Goal: Transaction & Acquisition: Purchase product/service

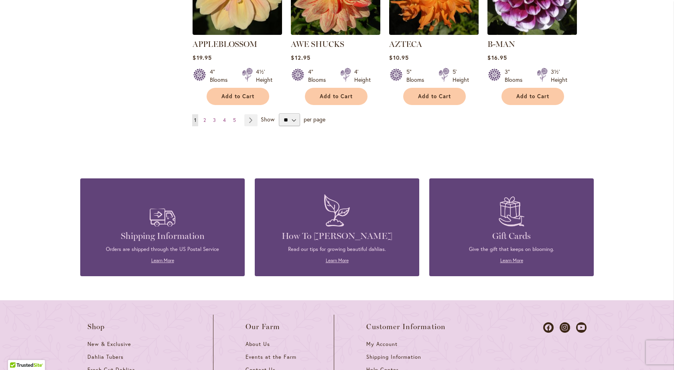
scroll to position [776, 0]
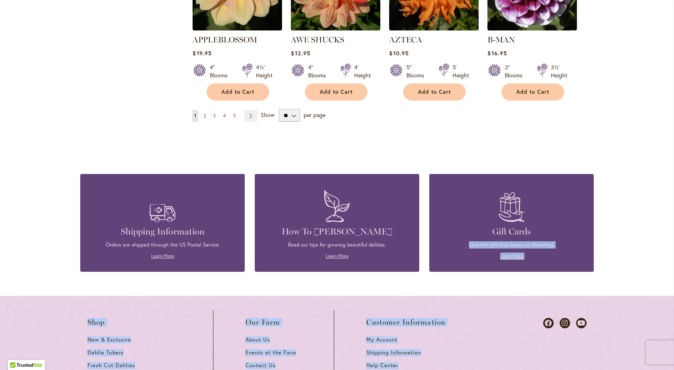
drag, startPoint x: 638, startPoint y: 262, endPoint x: 655, endPoint y: 223, distance: 43.5
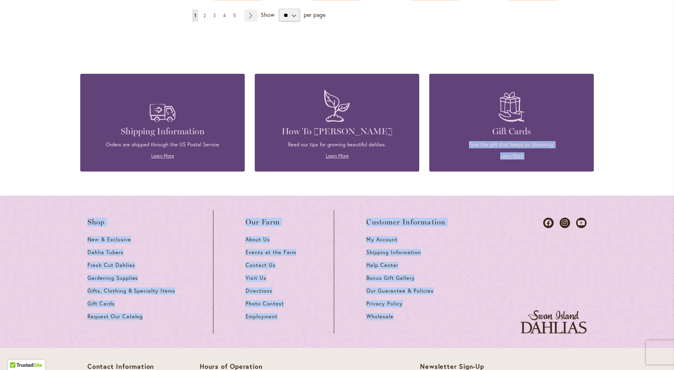
scroll to position [878, 0]
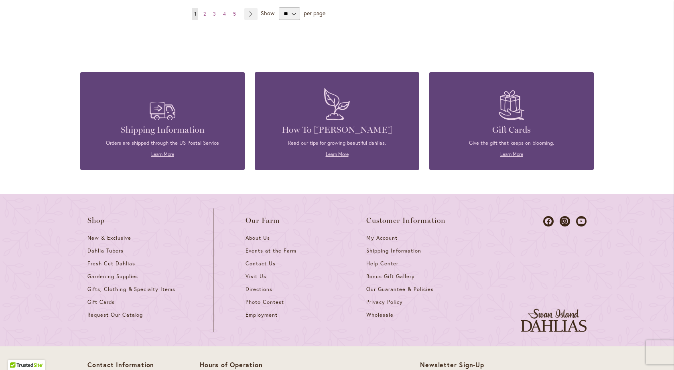
drag, startPoint x: 661, startPoint y: 260, endPoint x: 668, endPoint y: 225, distance: 35.7
click at [668, 225] on body "Skip to Accessibility Information The store will not work correctly in the case…" at bounding box center [337, 185] width 674 height 370
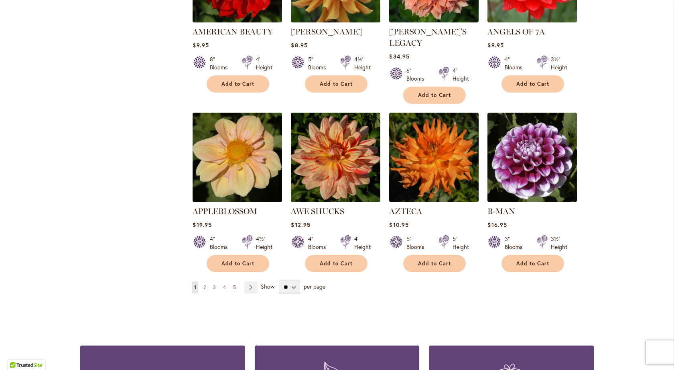
scroll to position [611, 0]
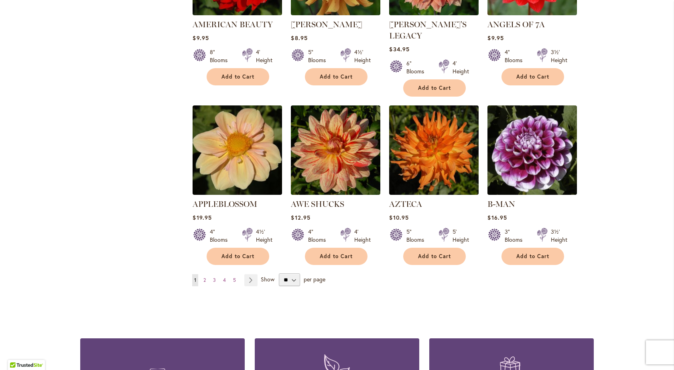
click at [667, 247] on div "Skip to Content The Mercantile & Office Open - [DATE]-[DATE] 9-4:30pm / The Mer…" at bounding box center [337, 52] width 674 height 1281
drag, startPoint x: 667, startPoint y: 247, endPoint x: 633, endPoint y: 250, distance: 34.3
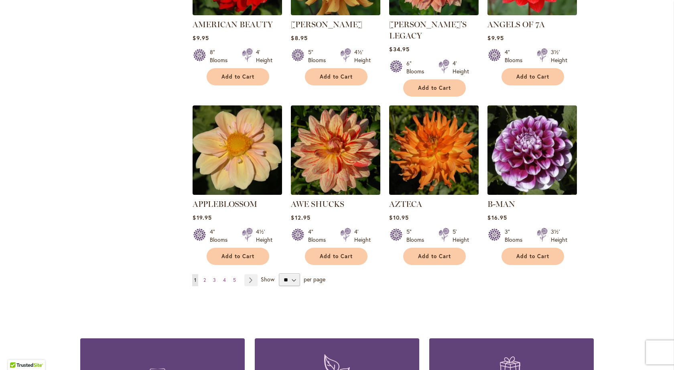
click at [667, 248] on div "Skip to Content The Mercantile & Office Open - [DATE]-[DATE] 9-4:30pm / The Mer…" at bounding box center [337, 52] width 674 height 1281
click at [223, 277] on span "4" at bounding box center [224, 280] width 3 height 6
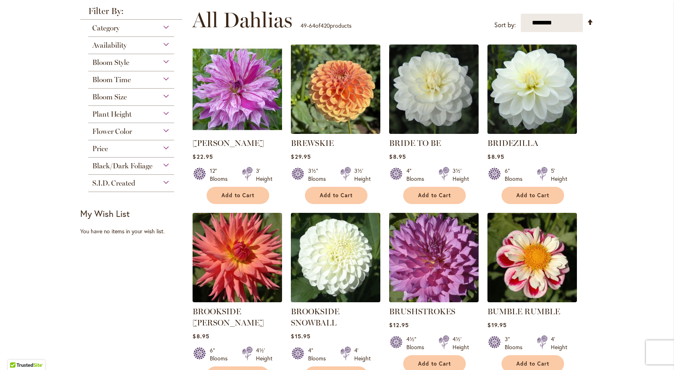
scroll to position [160, 0]
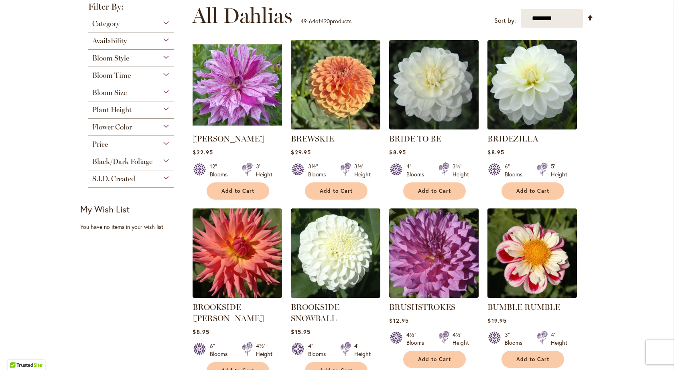
drag, startPoint x: 668, startPoint y: 143, endPoint x: 668, endPoint y: 148, distance: 4.8
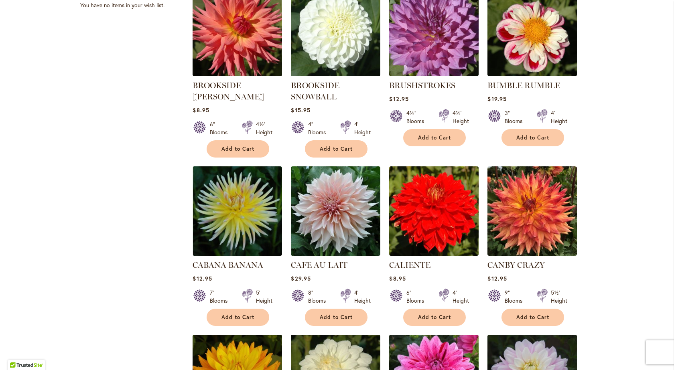
scroll to position [388, 0]
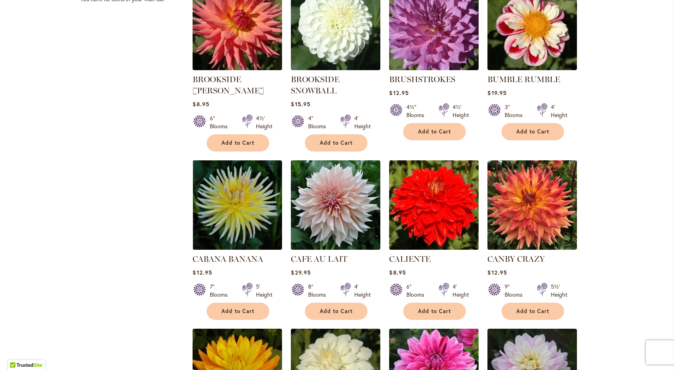
drag, startPoint x: 659, startPoint y: 201, endPoint x: 657, endPoint y: 211, distance: 10.3
click at [657, 211] on div "Skip to Content The Mercantile & Office Open - [DATE]-[DATE] 9-4:30pm / The Mer…" at bounding box center [337, 282] width 674 height 1292
drag, startPoint x: 657, startPoint y: 211, endPoint x: 656, endPoint y: 207, distance: 4.1
click at [657, 211] on div "Skip to Content The Mercantile & Office Open - [DATE]-[DATE] 9-4:30pm / The Mer…" at bounding box center [337, 282] width 674 height 1292
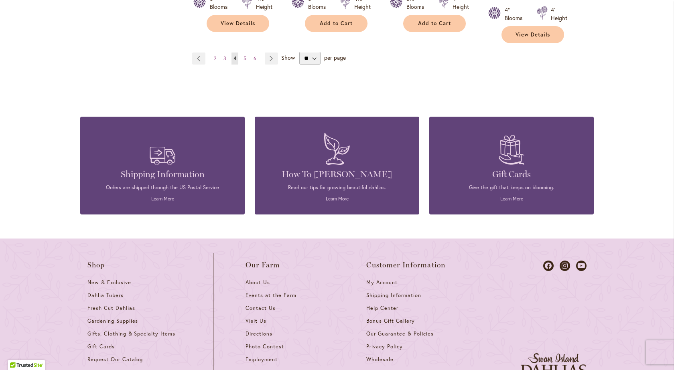
click at [668, 239] on div "Shop New & Exclusive Dahlia Tubers Fresh Cut Dahlias Gardening Supplies Gifts, …" at bounding box center [337, 315] width 674 height 152
drag, startPoint x: 668, startPoint y: 235, endPoint x: 669, endPoint y: 217, distance: 17.7
click at [668, 231] on body "Skip to Accessibility Information The store will not work correctly in the case…" at bounding box center [337, 185] width 674 height 370
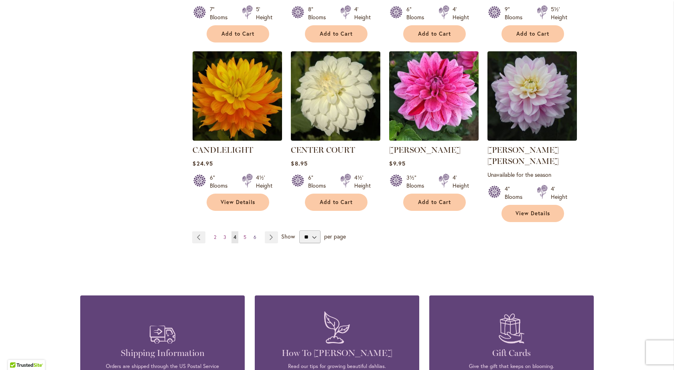
click at [254, 232] on link "Page 6" at bounding box center [255, 238] width 7 height 12
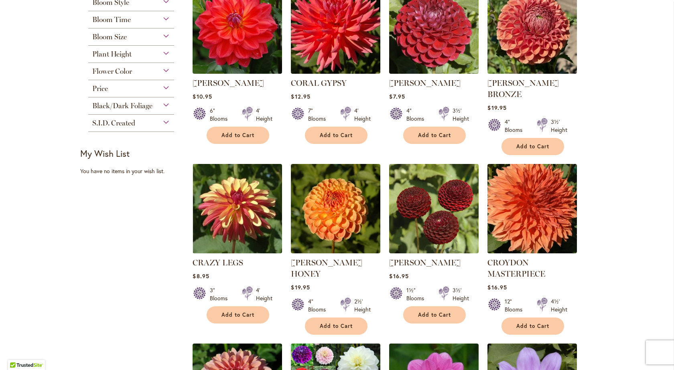
scroll to position [225, 0]
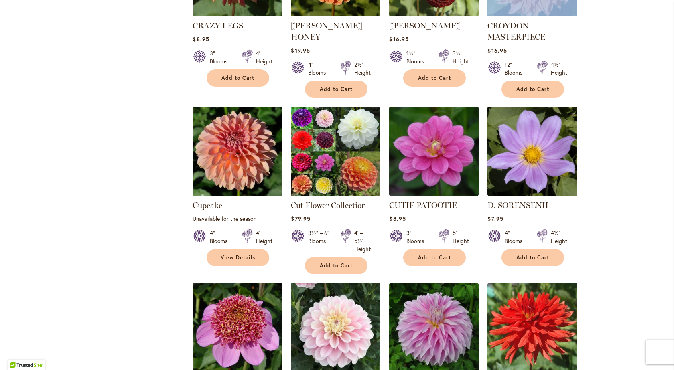
scroll to position [485, 0]
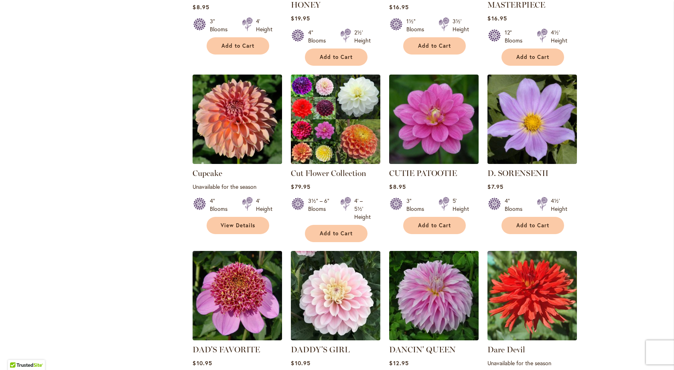
drag, startPoint x: 666, startPoint y: 247, endPoint x: 664, endPoint y: 256, distance: 9.4
click at [664, 256] on div "Skip to Content The Mercantile & Office Open - [DATE]-[DATE] 9-4:30pm / The Mer…" at bounding box center [337, 189] width 674 height 1300
click at [664, 257] on div "Skip to Content The Mercantile & Office Open - [DATE]-[DATE] 9-4:30pm / The Mer…" at bounding box center [337, 189] width 674 height 1300
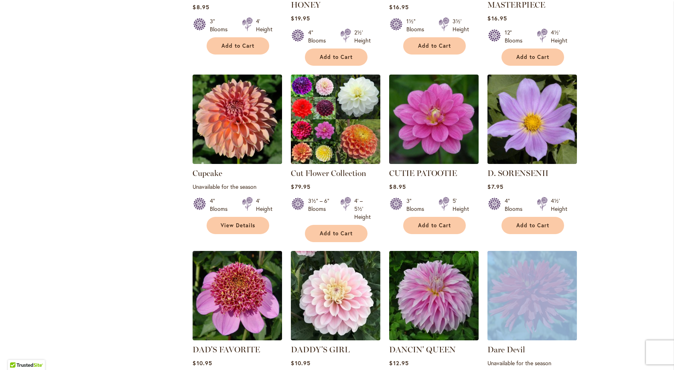
click at [664, 257] on div "Skip to Content The Mercantile & Office Open - [DATE]-[DATE] 9-4:30pm / The Mer…" at bounding box center [337, 189] width 674 height 1300
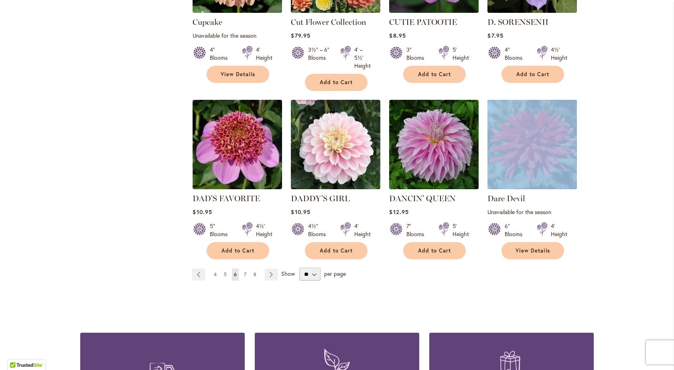
scroll to position [646, 0]
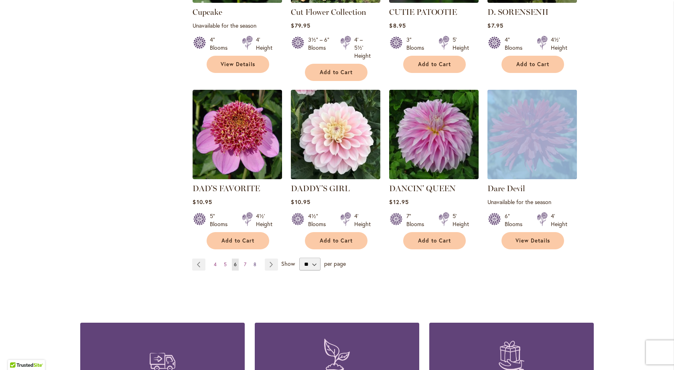
click at [254, 262] on span "8" at bounding box center [255, 265] width 3 height 6
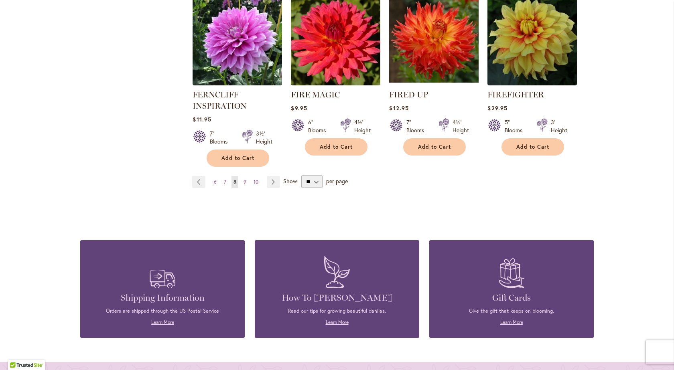
scroll to position [695, 0]
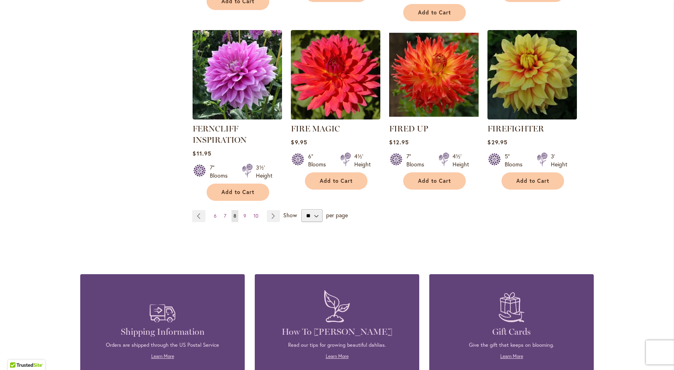
click at [669, 222] on body "Skip to Accessibility Information The store will not work correctly in the case…" at bounding box center [337, 185] width 674 height 370
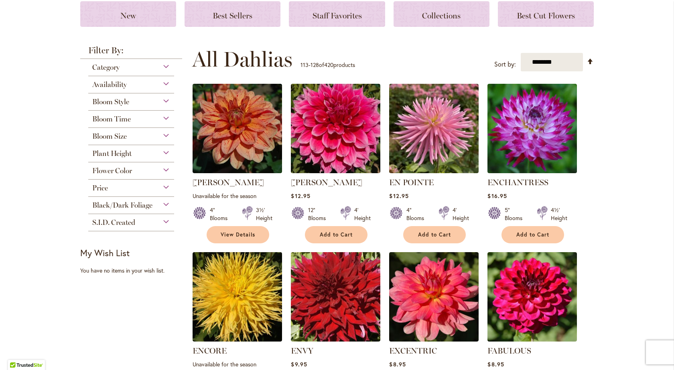
scroll to position [113, 0]
